Goal: Task Accomplishment & Management: Complete application form

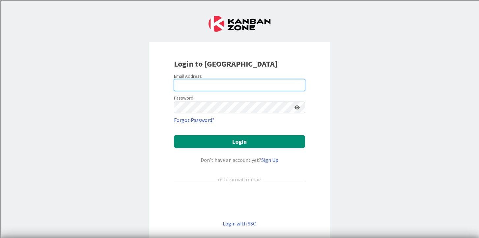
click at [216, 85] on input "email" at bounding box center [239, 85] width 131 height 12
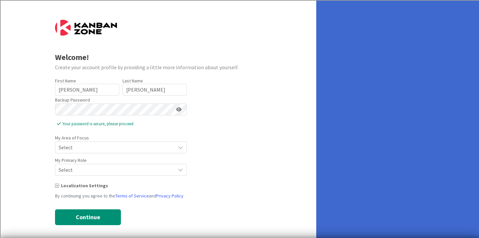
click at [89, 143] on span "Select" at bounding box center [115, 147] width 113 height 9
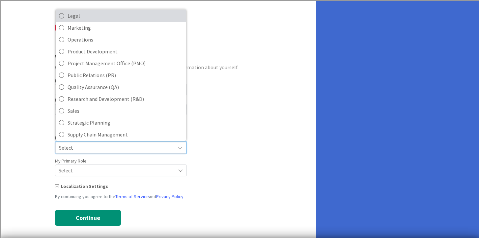
scroll to position [147, 0]
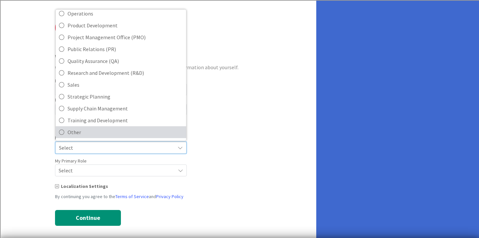
click at [88, 133] on span "Other" at bounding box center [125, 132] width 115 height 10
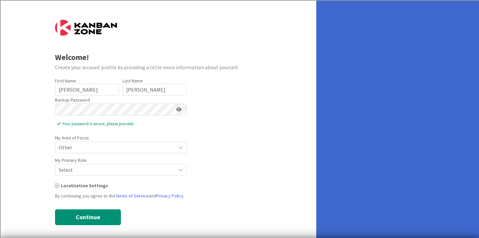
click at [90, 152] on span "Select" at bounding box center [115, 147] width 113 height 9
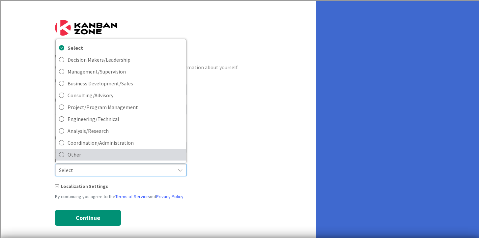
click at [90, 157] on span "Other" at bounding box center [125, 155] width 115 height 10
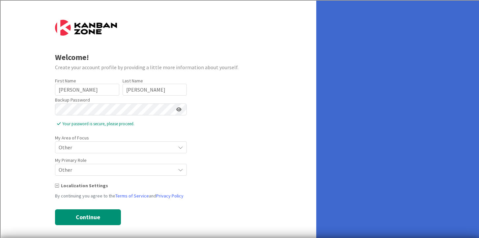
scroll to position [4, 0]
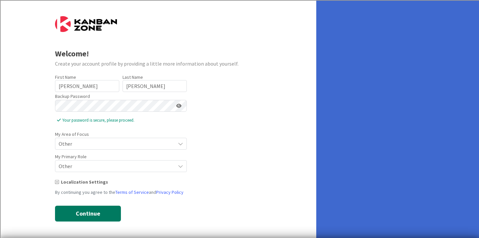
click at [90, 216] on button "Continue" at bounding box center [88, 214] width 66 height 16
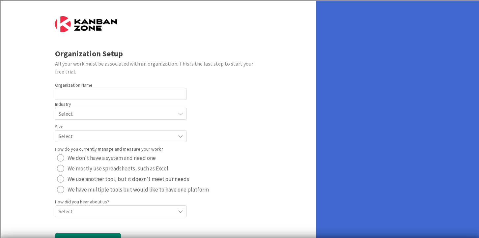
scroll to position [31, 0]
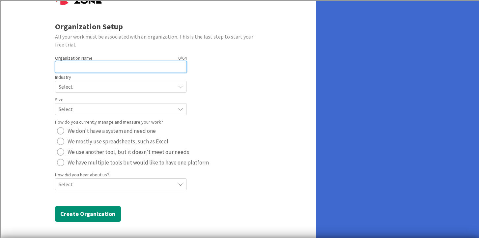
click at [110, 67] on input "text" at bounding box center [121, 67] width 132 height 12
drag, startPoint x: 118, startPoint y: 65, endPoint x: 97, endPoint y: 66, distance: 21.4
click at [97, 66] on input "[GEOGRAPHIC_DATA]" at bounding box center [121, 67] width 132 height 12
type input "[GEOGRAPHIC_DATA]"
click at [186, 82] on div "Select" at bounding box center [121, 87] width 132 height 12
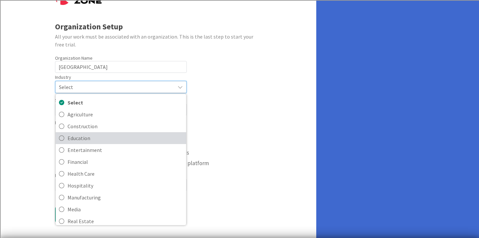
click at [114, 140] on span "Education" at bounding box center [125, 138] width 115 height 10
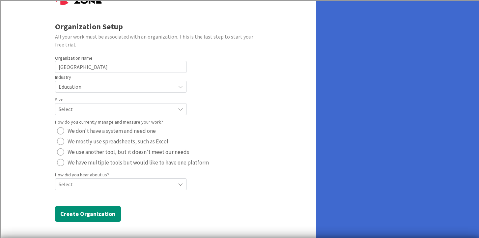
click at [117, 91] on span "Select" at bounding box center [115, 86] width 113 height 9
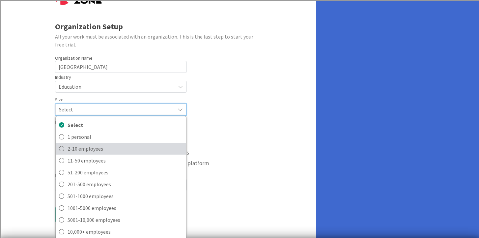
scroll to position [33, 0]
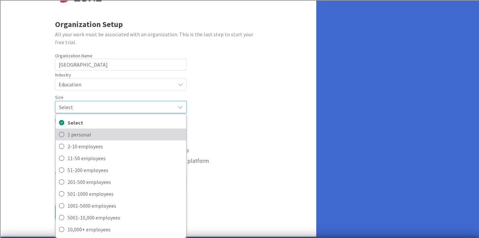
drag, startPoint x: 83, startPoint y: 134, endPoint x: 62, endPoint y: 132, distance: 21.8
click at [62, 132] on icon at bounding box center [61, 134] width 5 height 10
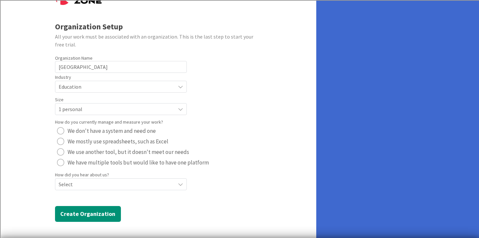
scroll to position [0, 0]
